Goal: Information Seeking & Learning: Learn about a topic

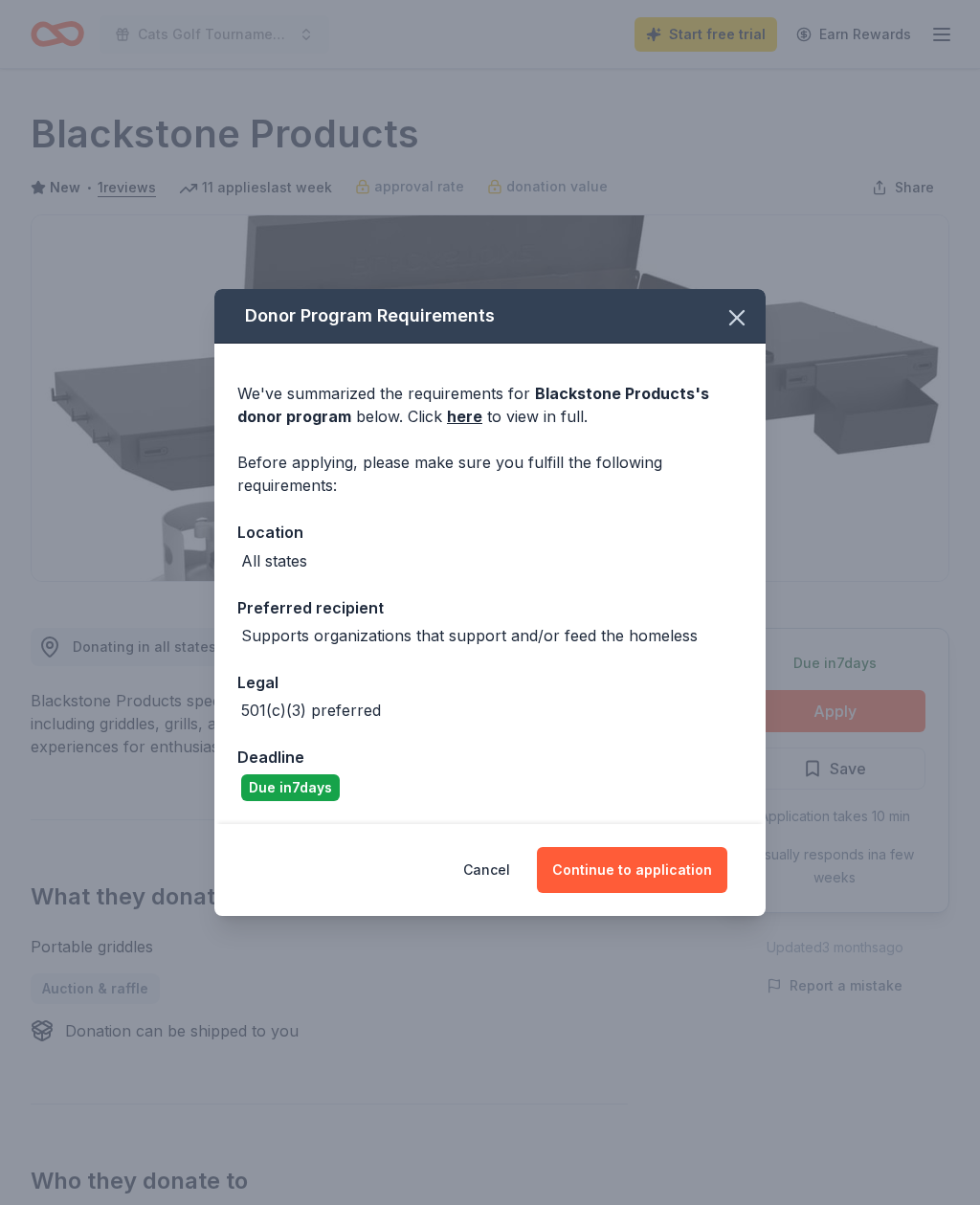
scroll to position [469, 0]
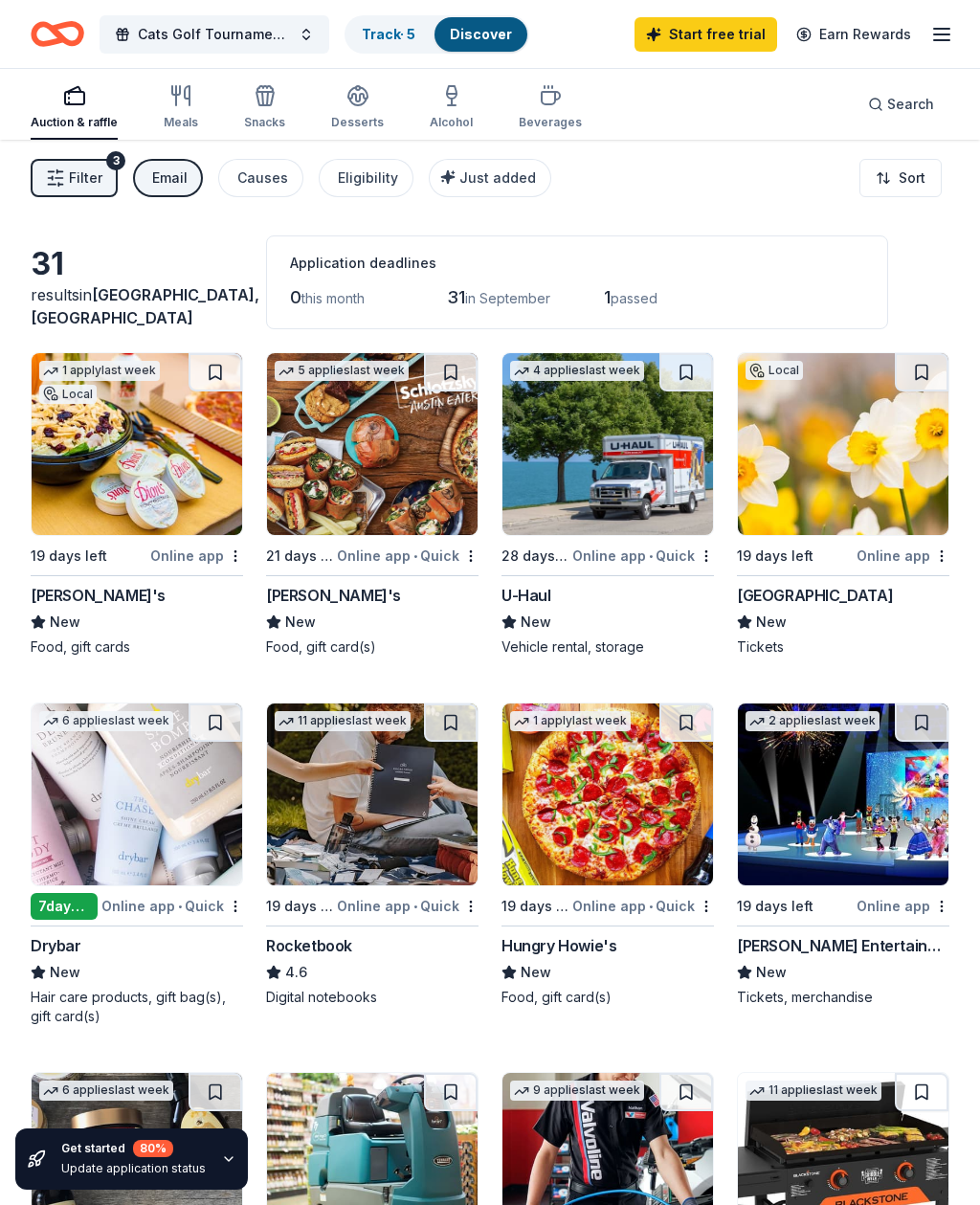
click at [173, 167] on div "Email" at bounding box center [170, 179] width 35 height 23
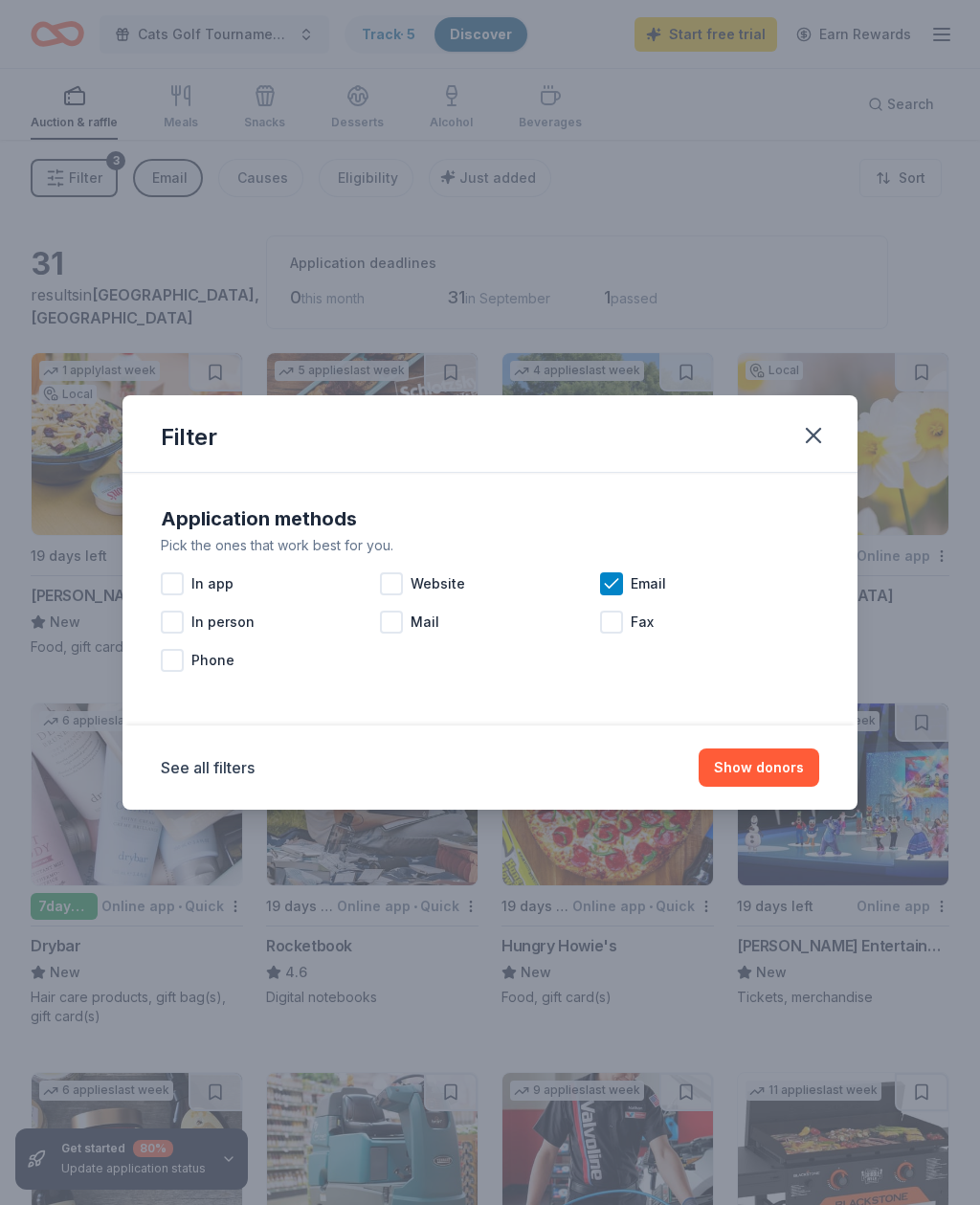
click at [621, 571] on div "Email" at bounding box center [709, 583] width 219 height 38
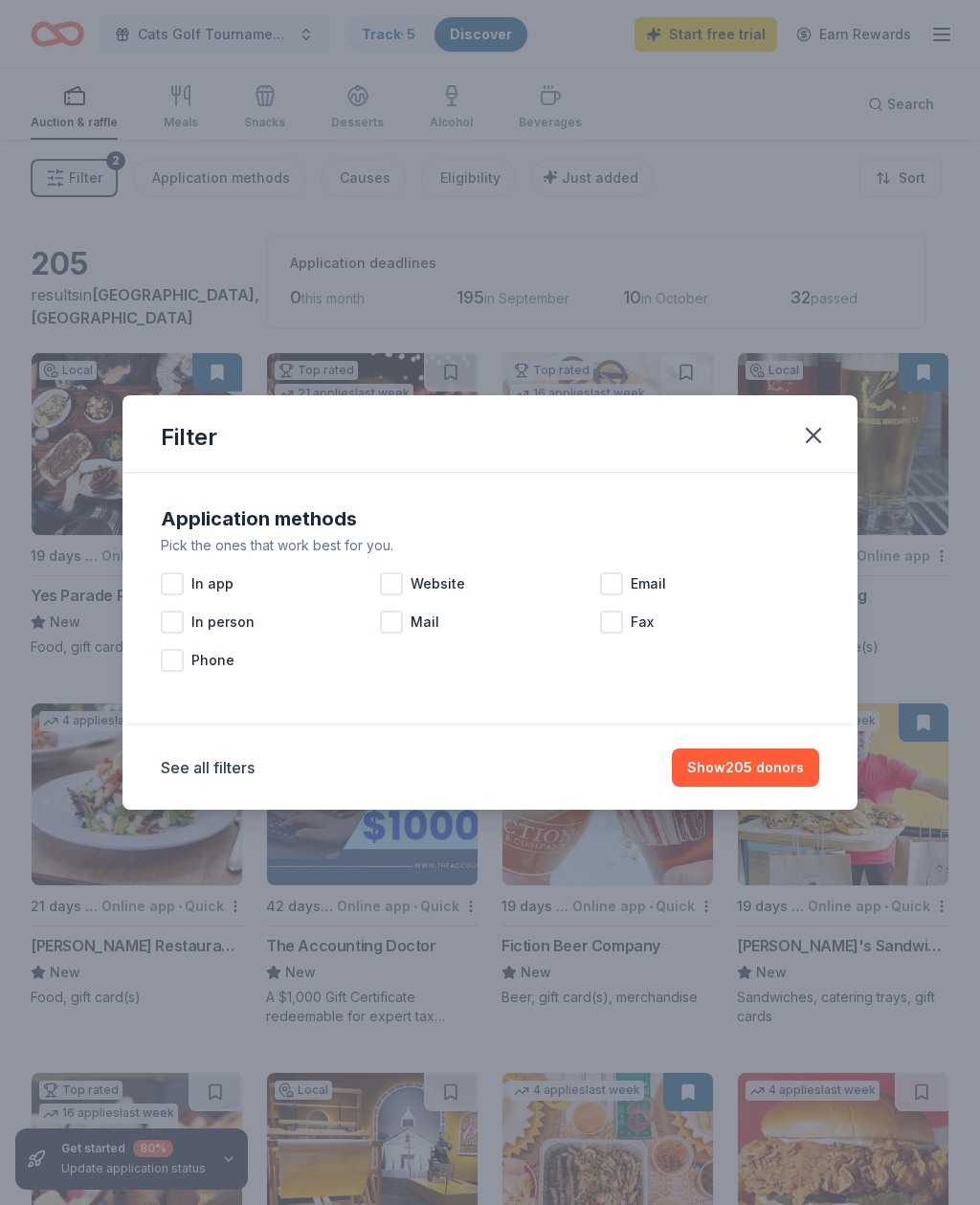
click at [622, 617] on div at bounding box center [611, 622] width 23 height 23
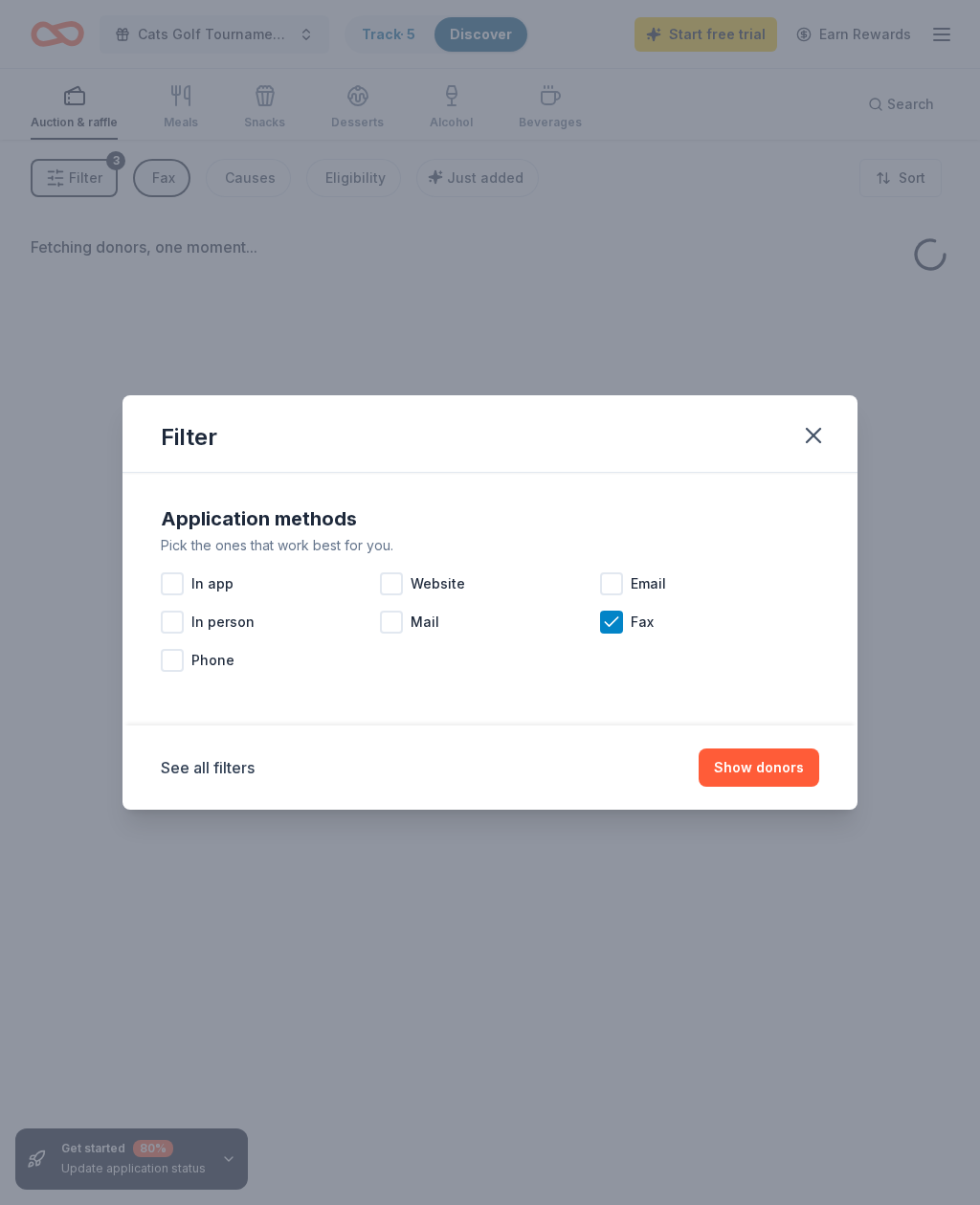
click at [773, 765] on button "Show donors" at bounding box center [757, 767] width 120 height 38
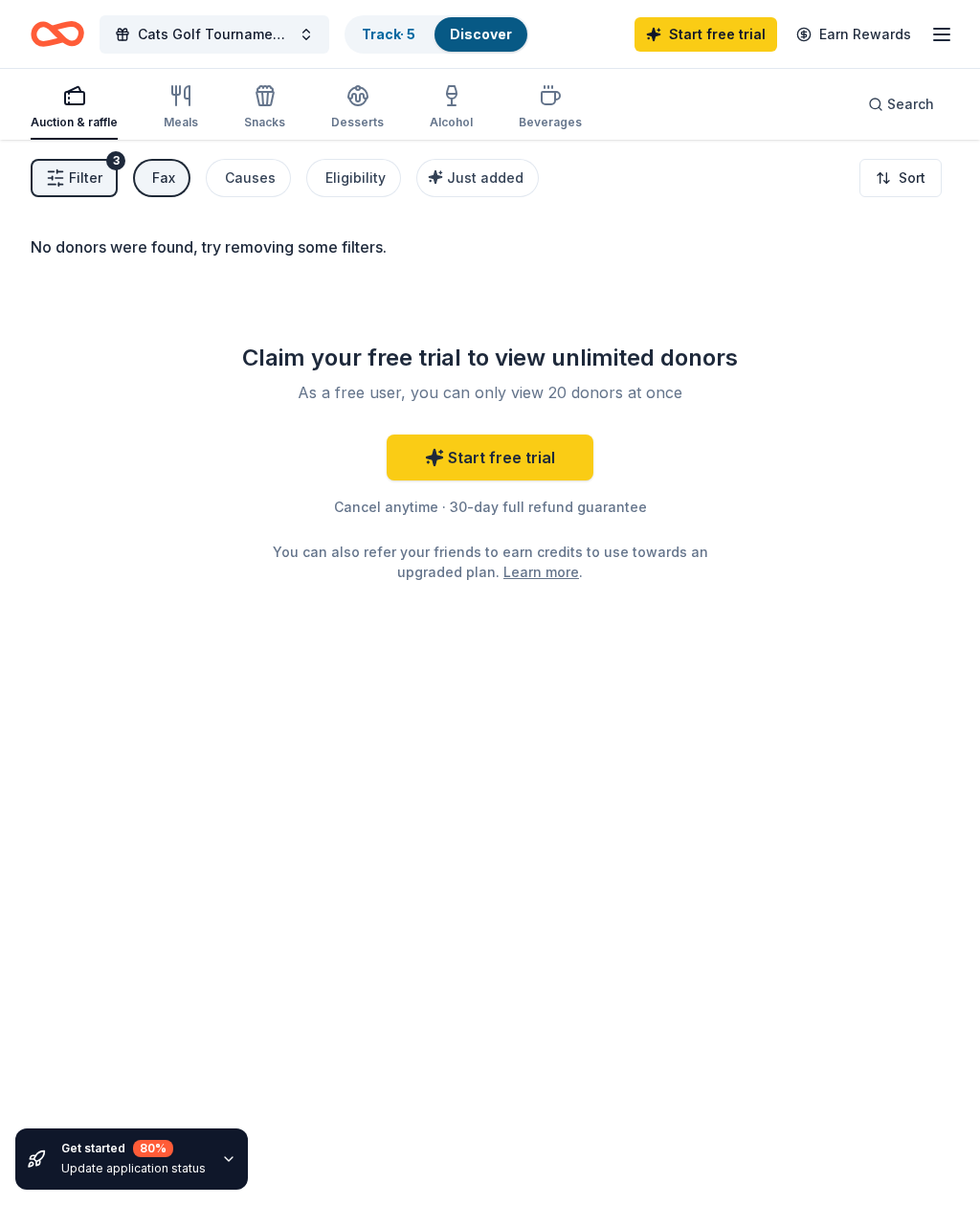
click at [162, 179] on div "Fax" at bounding box center [164, 179] width 23 height 23
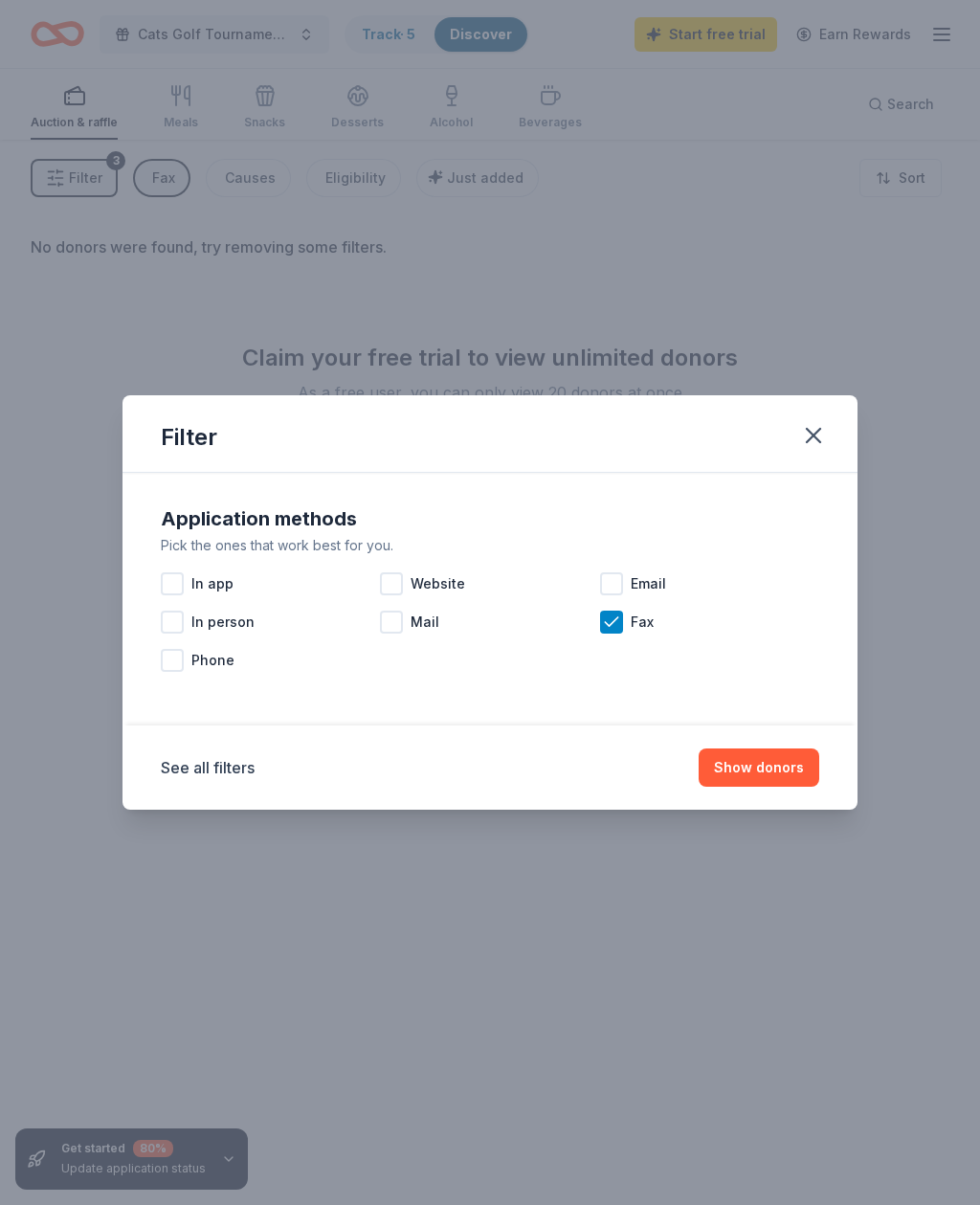
click at [621, 639] on div "Fax" at bounding box center [709, 621] width 219 height 38
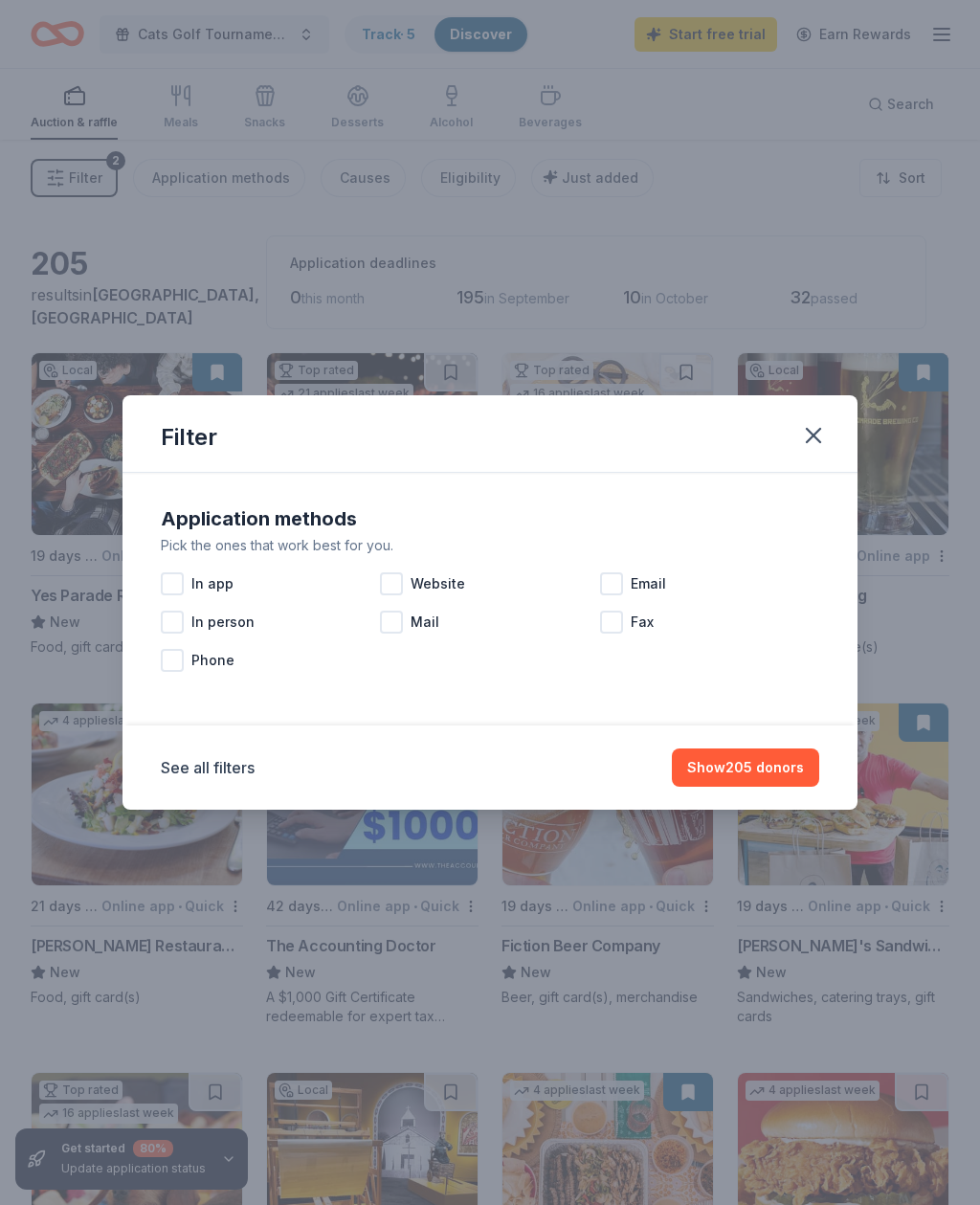
click at [778, 775] on button "Show 205 donors" at bounding box center [745, 767] width 147 height 38
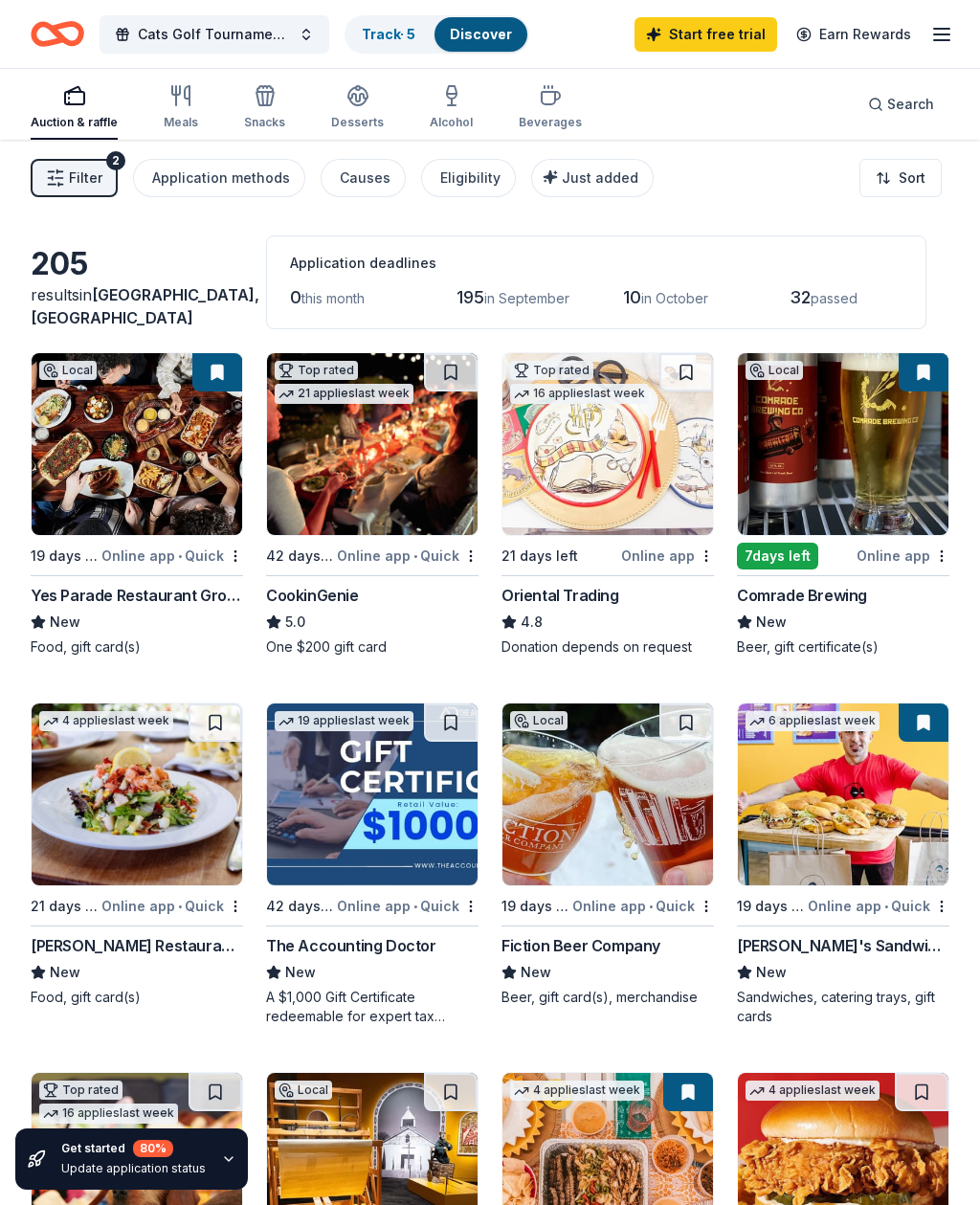
click at [355, 187] on div "Causes" at bounding box center [365, 179] width 51 height 23
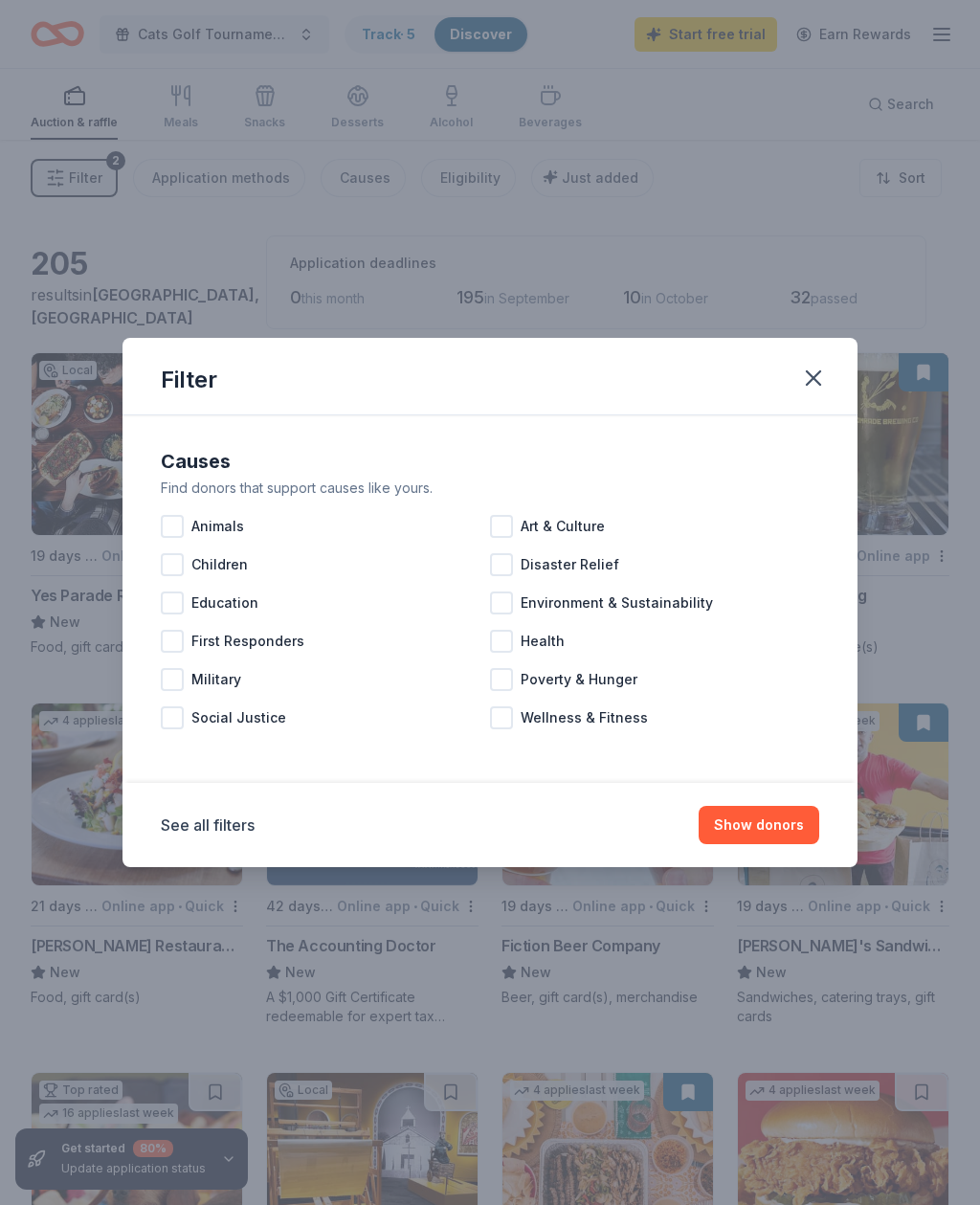
click at [619, 686] on span "Poverty & Hunger" at bounding box center [579, 680] width 117 height 23
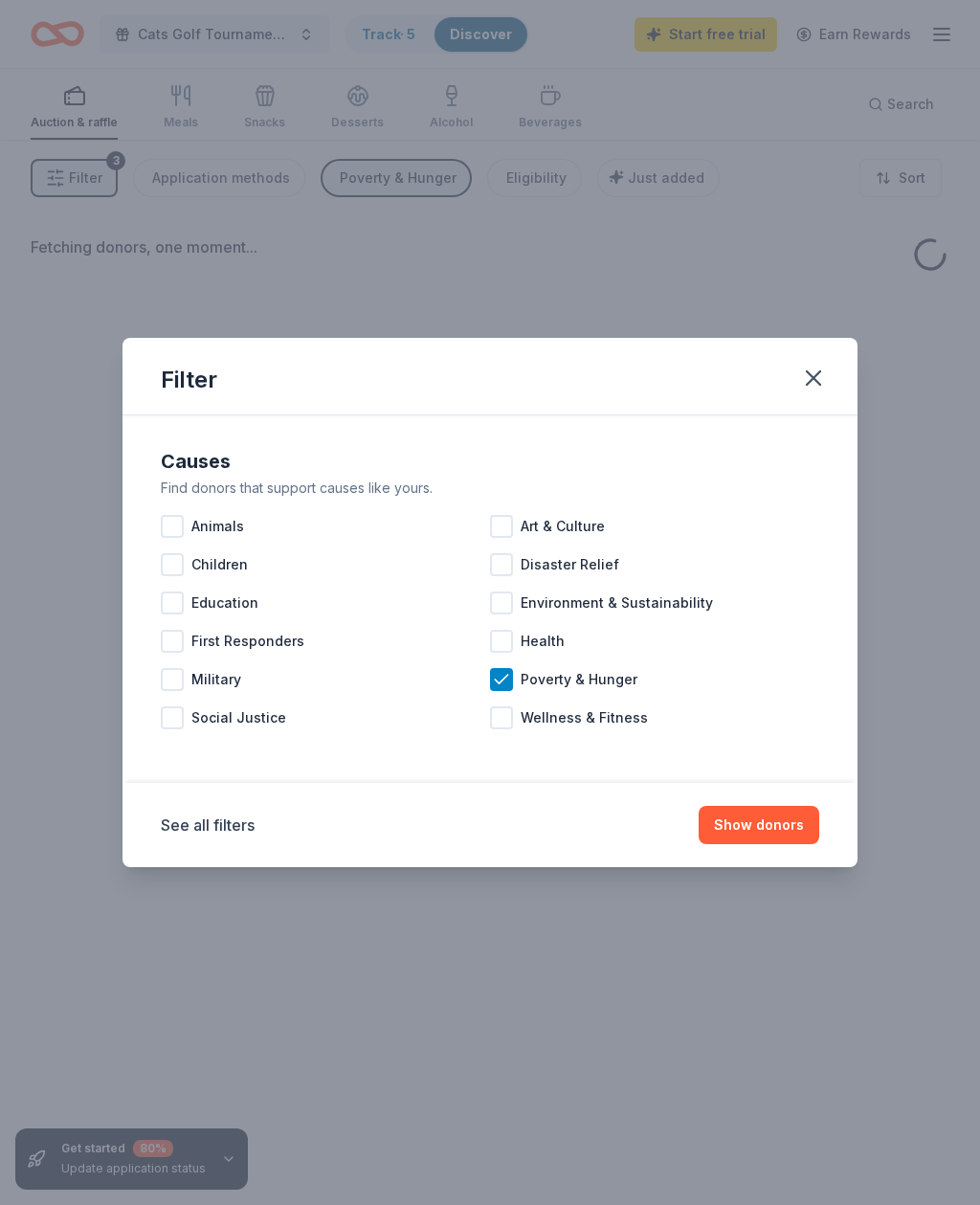
click at [796, 821] on button "Show donors" at bounding box center [757, 824] width 120 height 38
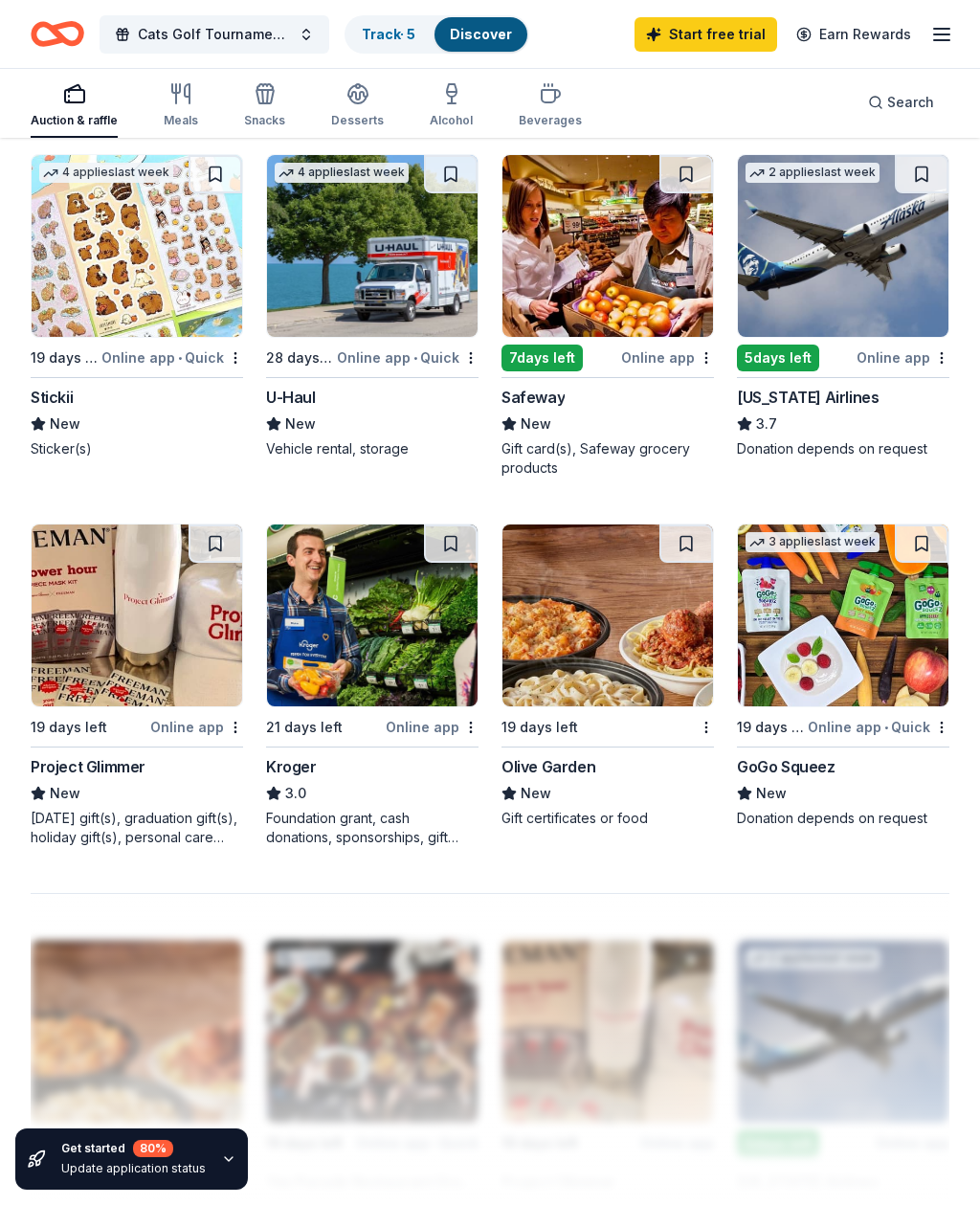
scroll to position [1347, 0]
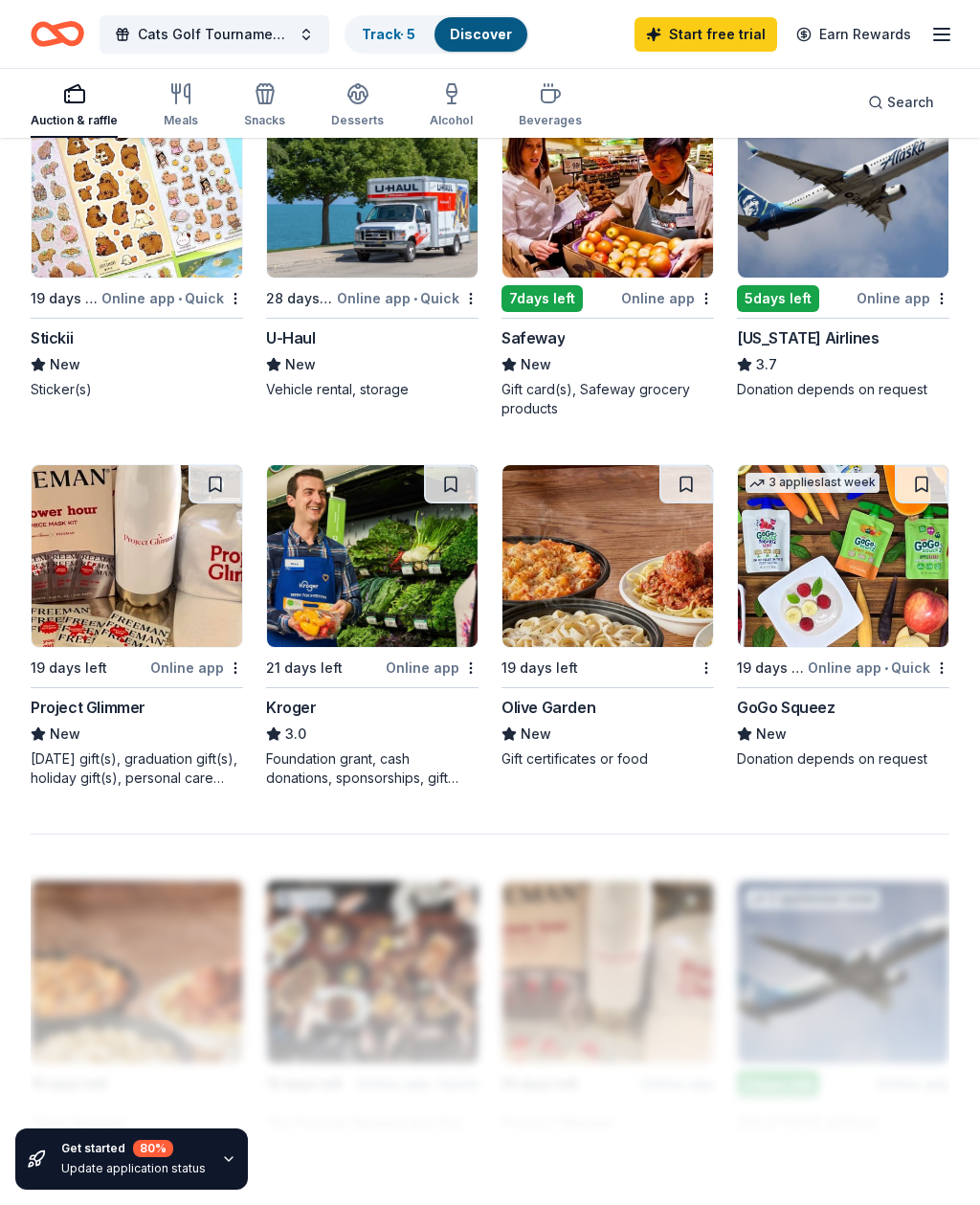
click at [535, 605] on img at bounding box center [608, 556] width 211 height 182
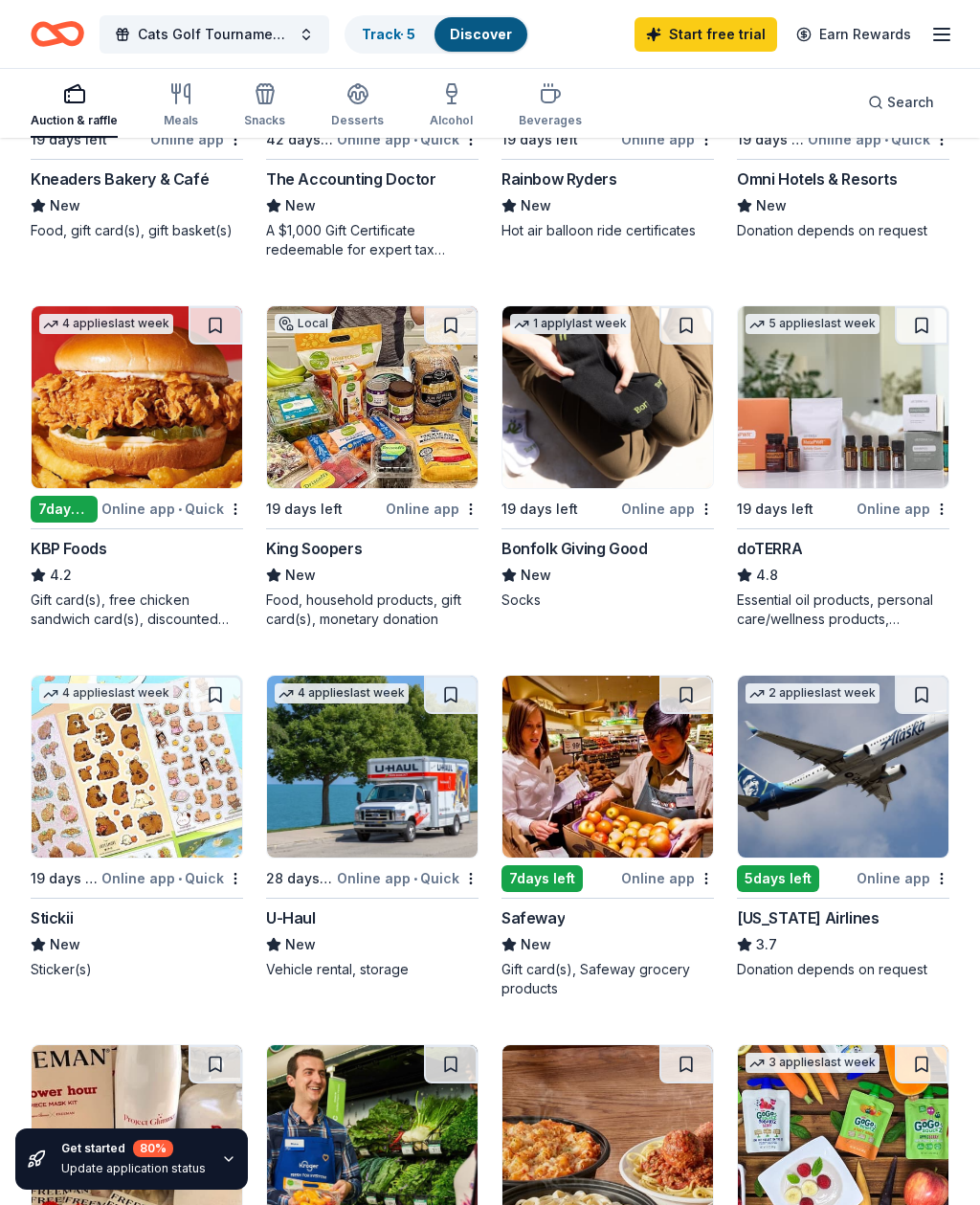
scroll to position [765, 0]
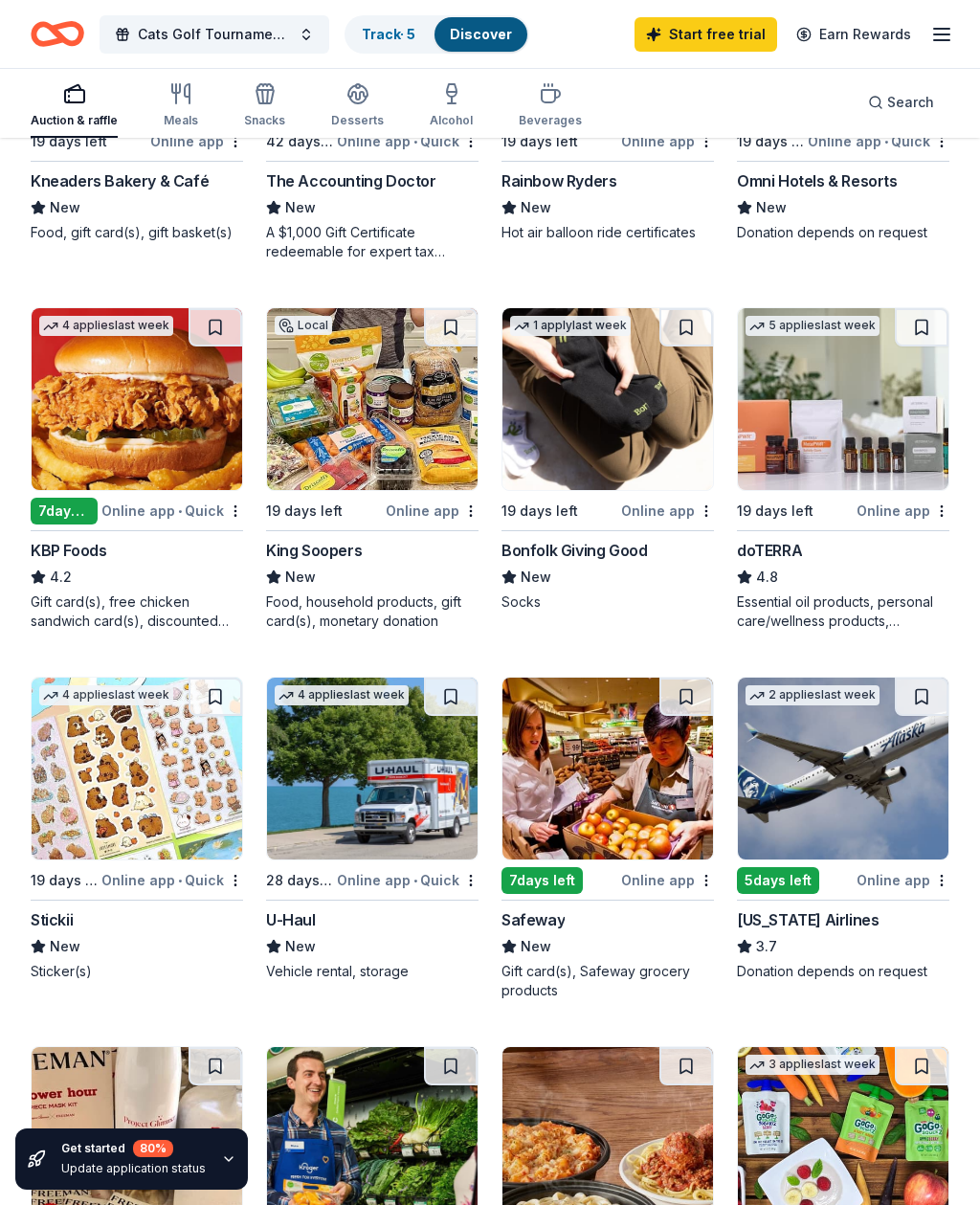
click at [547, 103] on icon "button" at bounding box center [551, 94] width 23 height 23
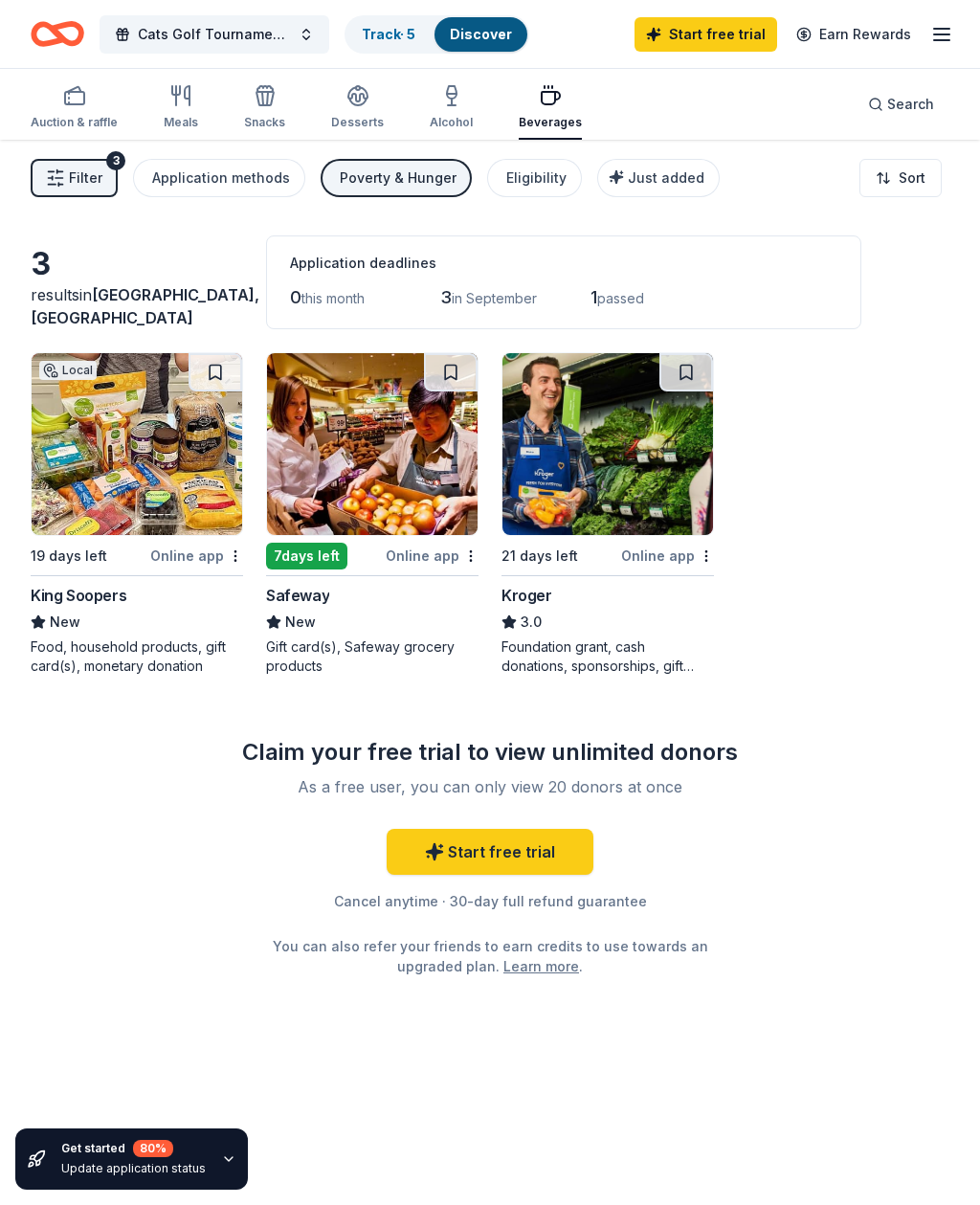
click at [451, 112] on div "Alcohol" at bounding box center [451, 106] width 43 height 46
click at [352, 112] on div "Desserts" at bounding box center [357, 106] width 53 height 46
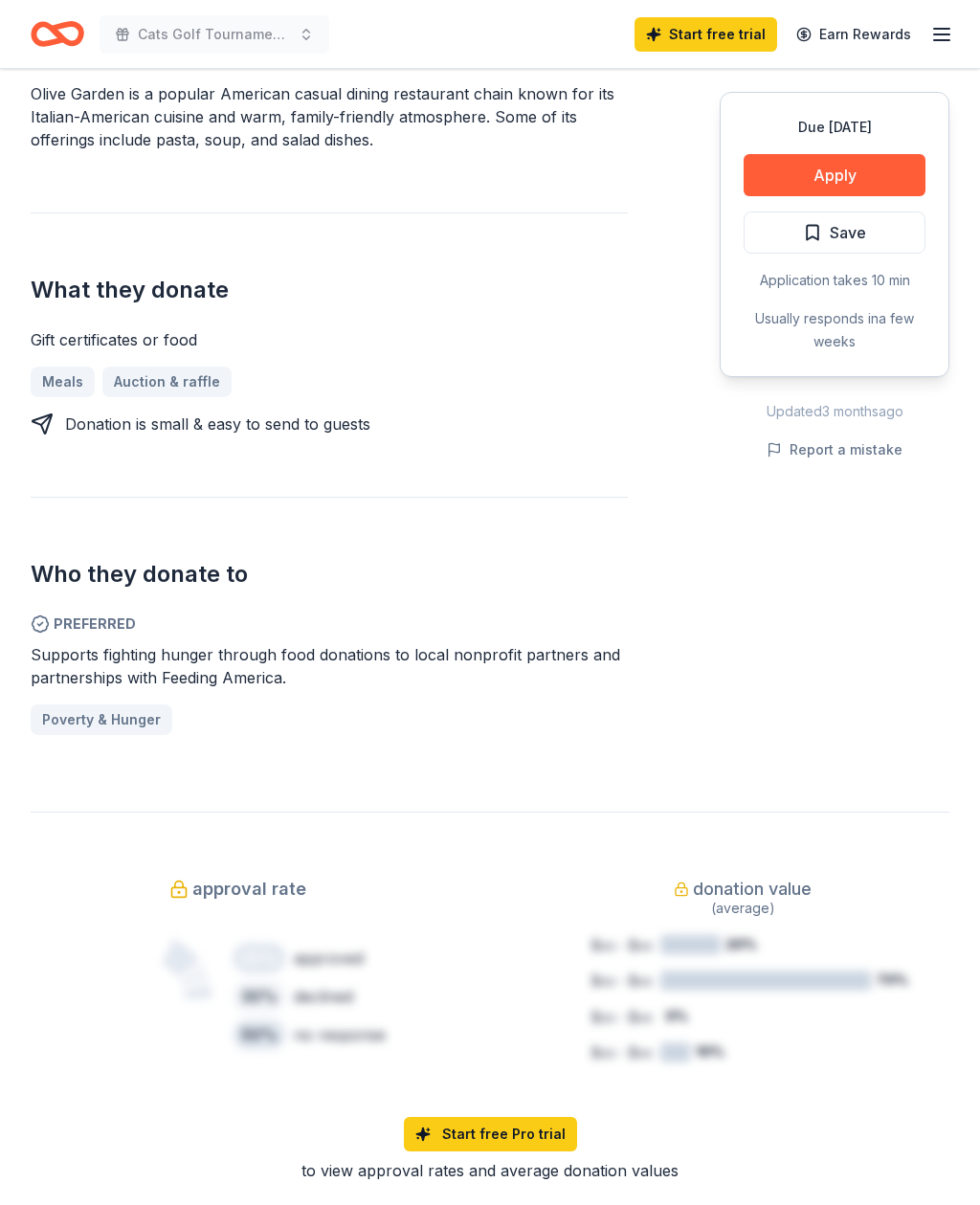
scroll to position [658, 0]
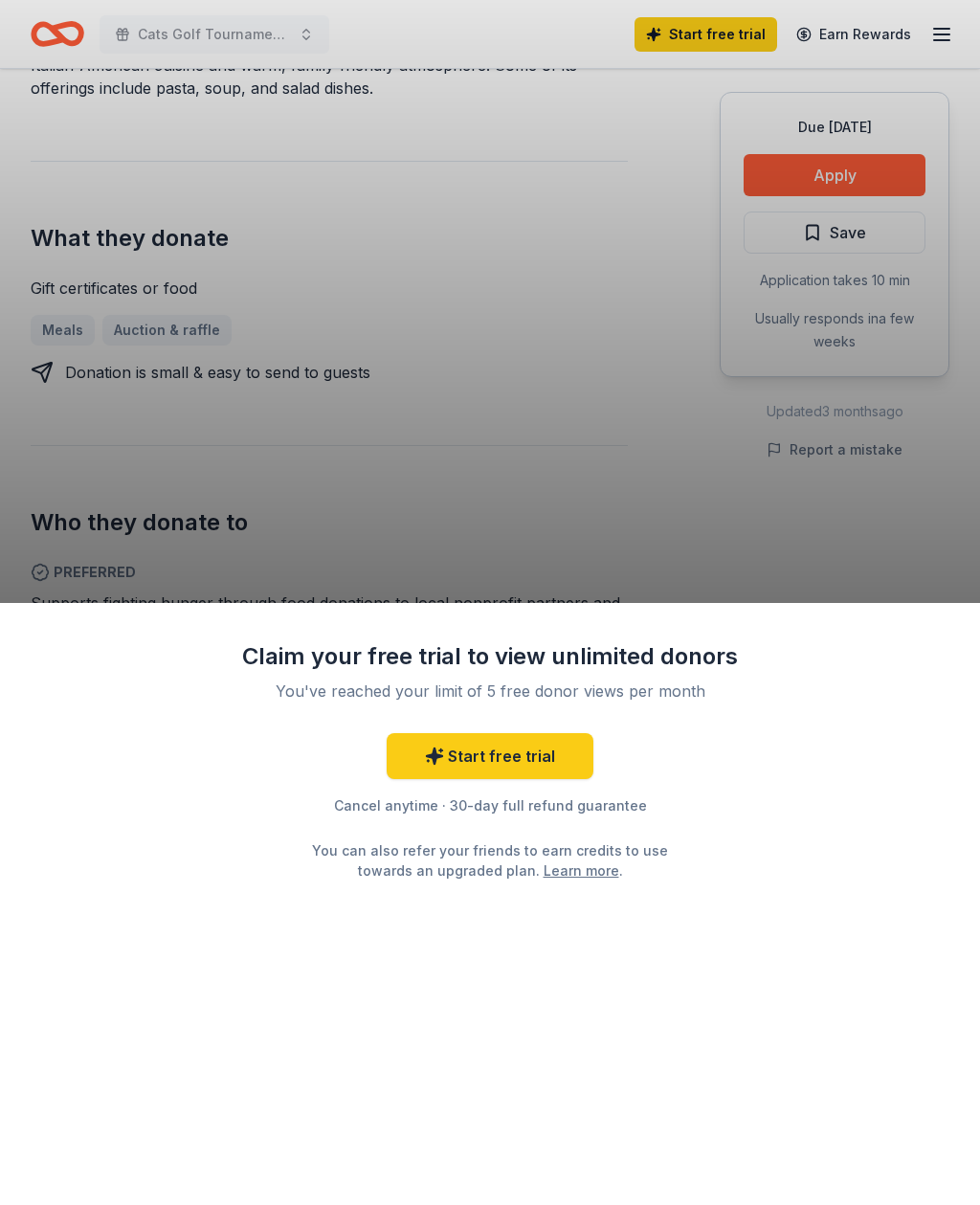
click at [80, 548] on div "Claim your free trial to view unlimited donors You've reached your limit of 5 f…" at bounding box center [490, 602] width 980 height 1205
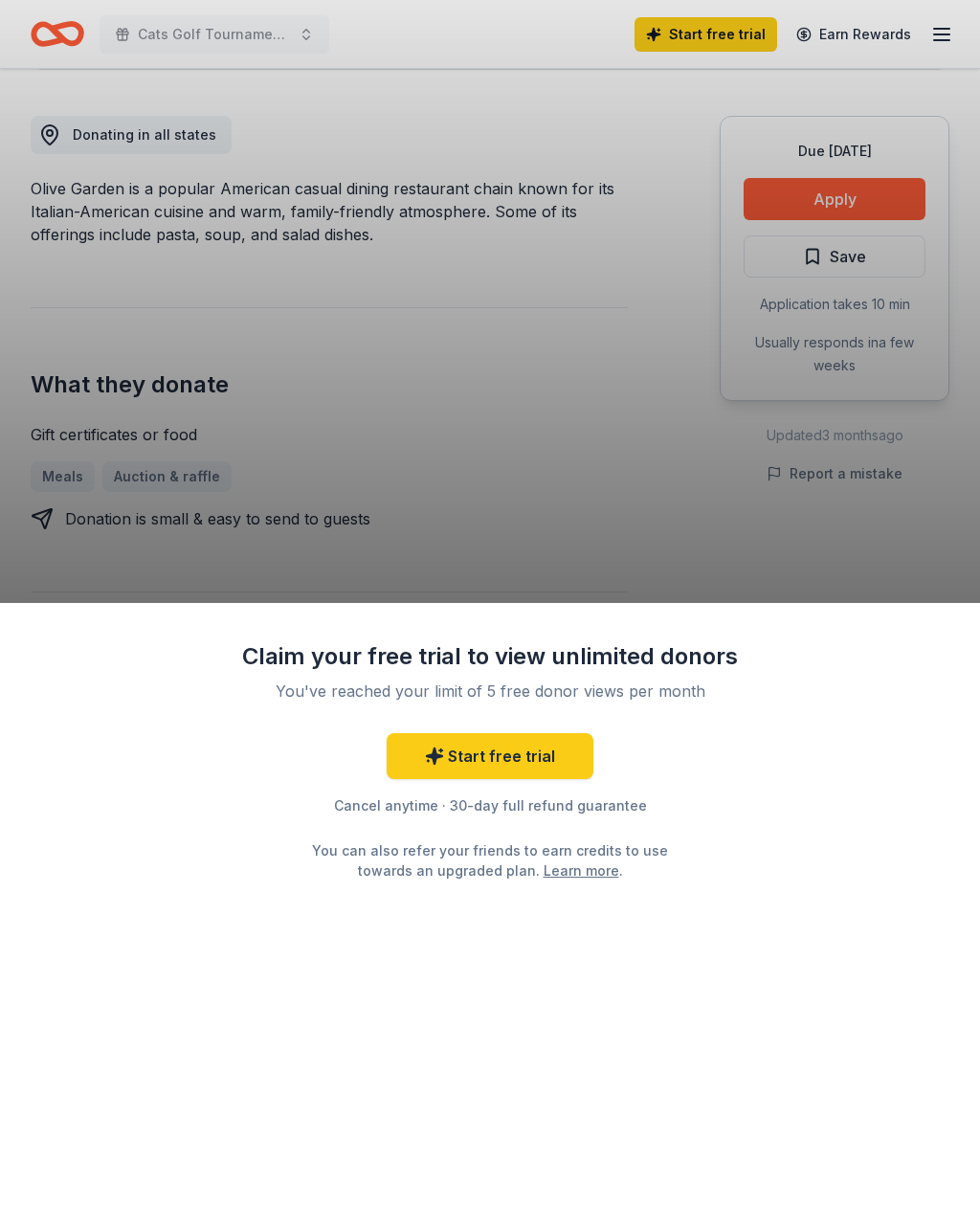
scroll to position [503, 0]
